Goal: Information Seeking & Learning: Understand process/instructions

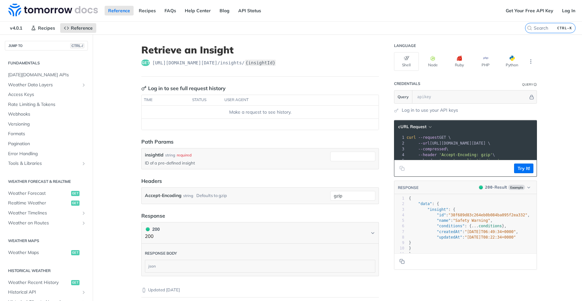
scroll to position [126, 0]
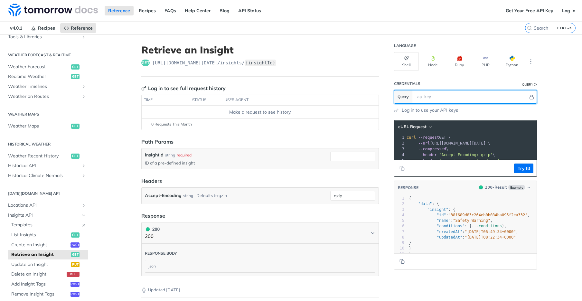
click at [475, 92] on input "text" at bounding box center [471, 96] width 114 height 13
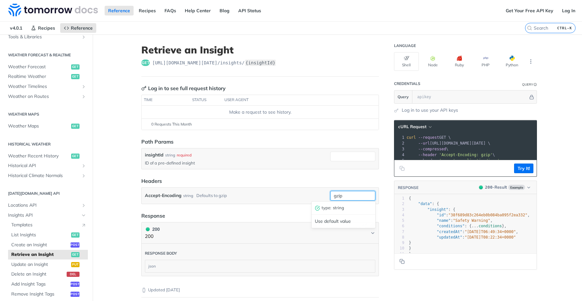
click at [339, 195] on input "gzip" at bounding box center [352, 196] width 45 height 10
click at [281, 212] on header "Response" at bounding box center [260, 216] width 238 height 8
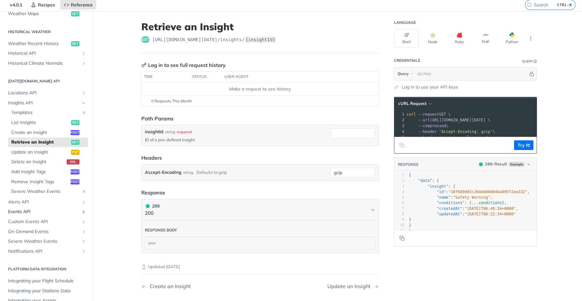
scroll to position [32, 0]
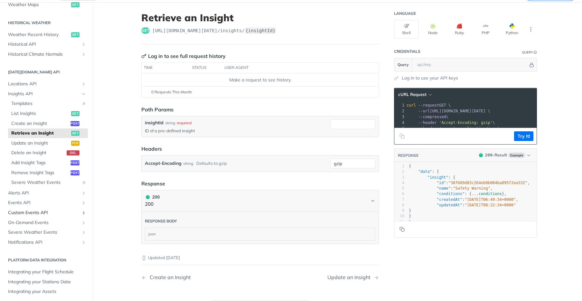
click at [31, 212] on span "Custom Events API" at bounding box center [43, 213] width 71 height 6
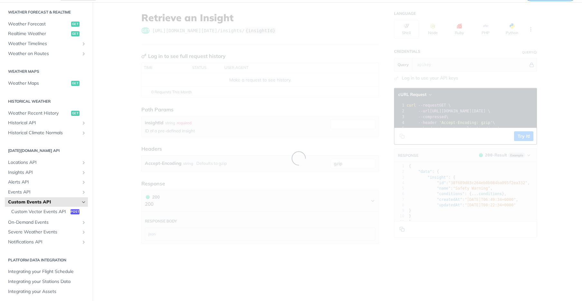
scroll to position [143, 0]
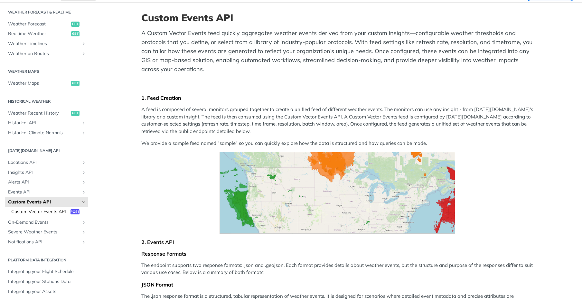
click at [33, 209] on span "Custom Vector Events API" at bounding box center [40, 212] width 58 height 6
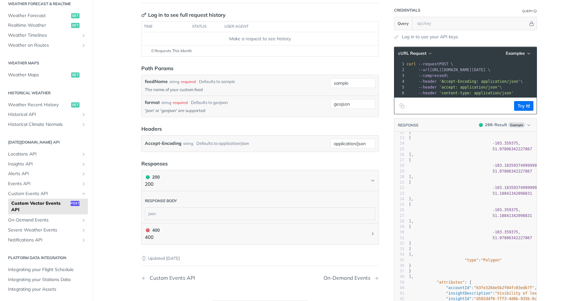
scroll to position [64, 0]
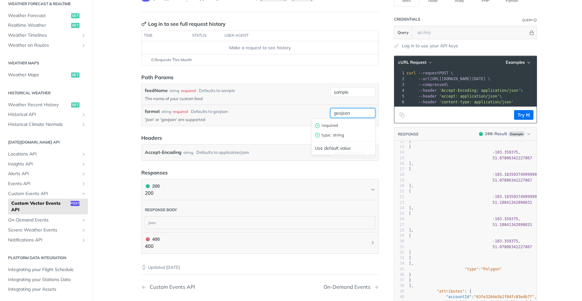
click at [350, 114] on input "geojson" at bounding box center [352, 113] width 45 height 10
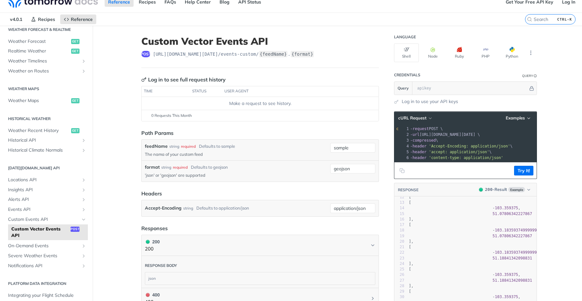
scroll to position [0, 0]
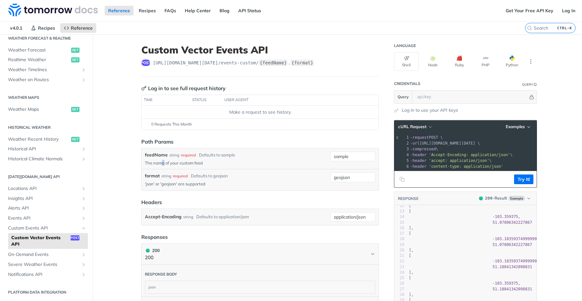
drag, startPoint x: 159, startPoint y: 161, endPoint x: 162, endPoint y: 162, distance: 3.6
click at [162, 162] on p "The nama of your custom feed" at bounding box center [236, 163] width 183 height 6
click at [173, 166] on div "feedName string required Defaults to sample The nama of your custom feed sample" at bounding box center [260, 158] width 237 height 21
click at [48, 230] on span "Custom Events API" at bounding box center [43, 228] width 71 height 6
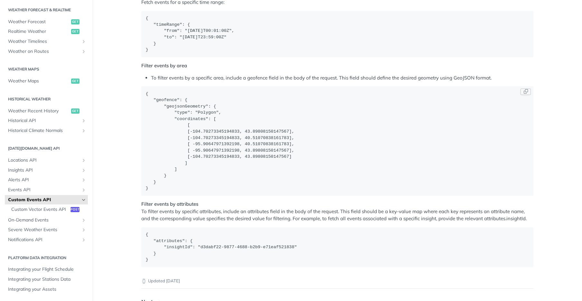
scroll to position [998, 0]
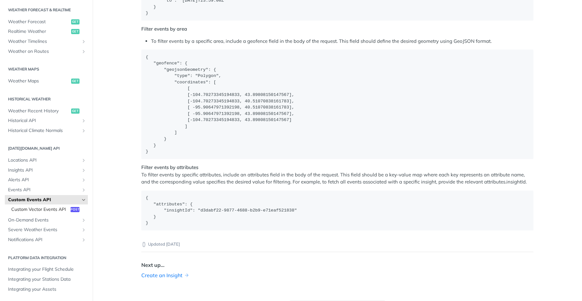
click at [39, 206] on span "Custom Vector Events API" at bounding box center [40, 209] width 58 height 6
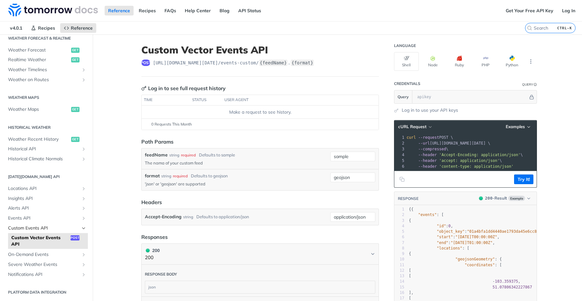
click at [39, 226] on span "Custom Events API" at bounding box center [43, 228] width 71 height 6
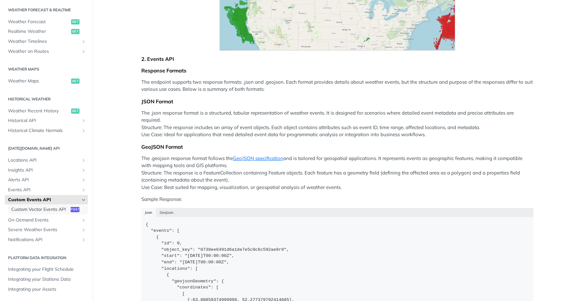
scroll to position [225, 0]
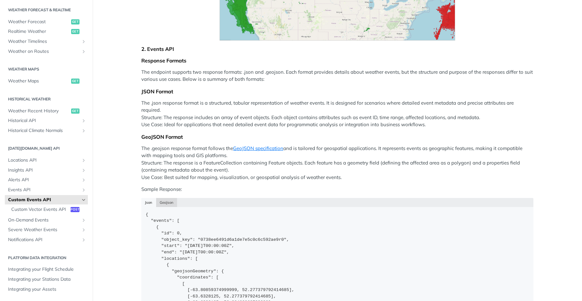
click at [164, 201] on button "GeoJson" at bounding box center [166, 202] width 21 height 9
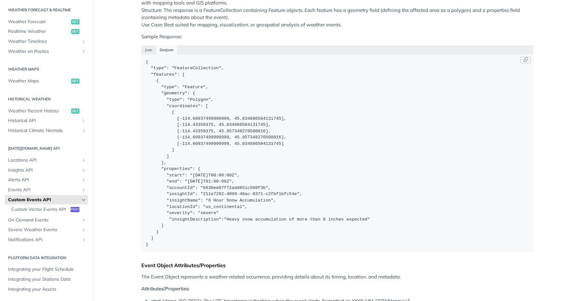
scroll to position [386, 0]
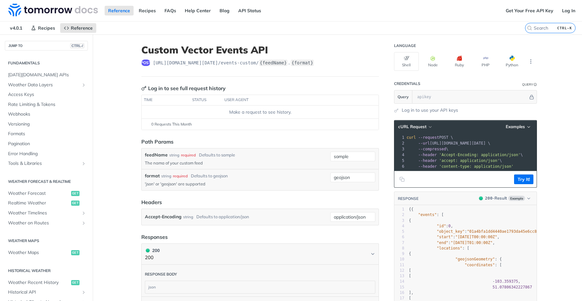
scroll to position [126, 0]
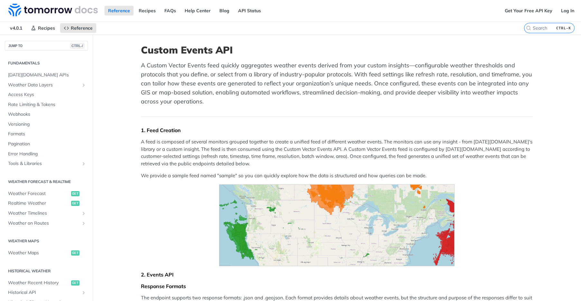
scroll to position [143, 0]
